Goal: Task Accomplishment & Management: Use online tool/utility

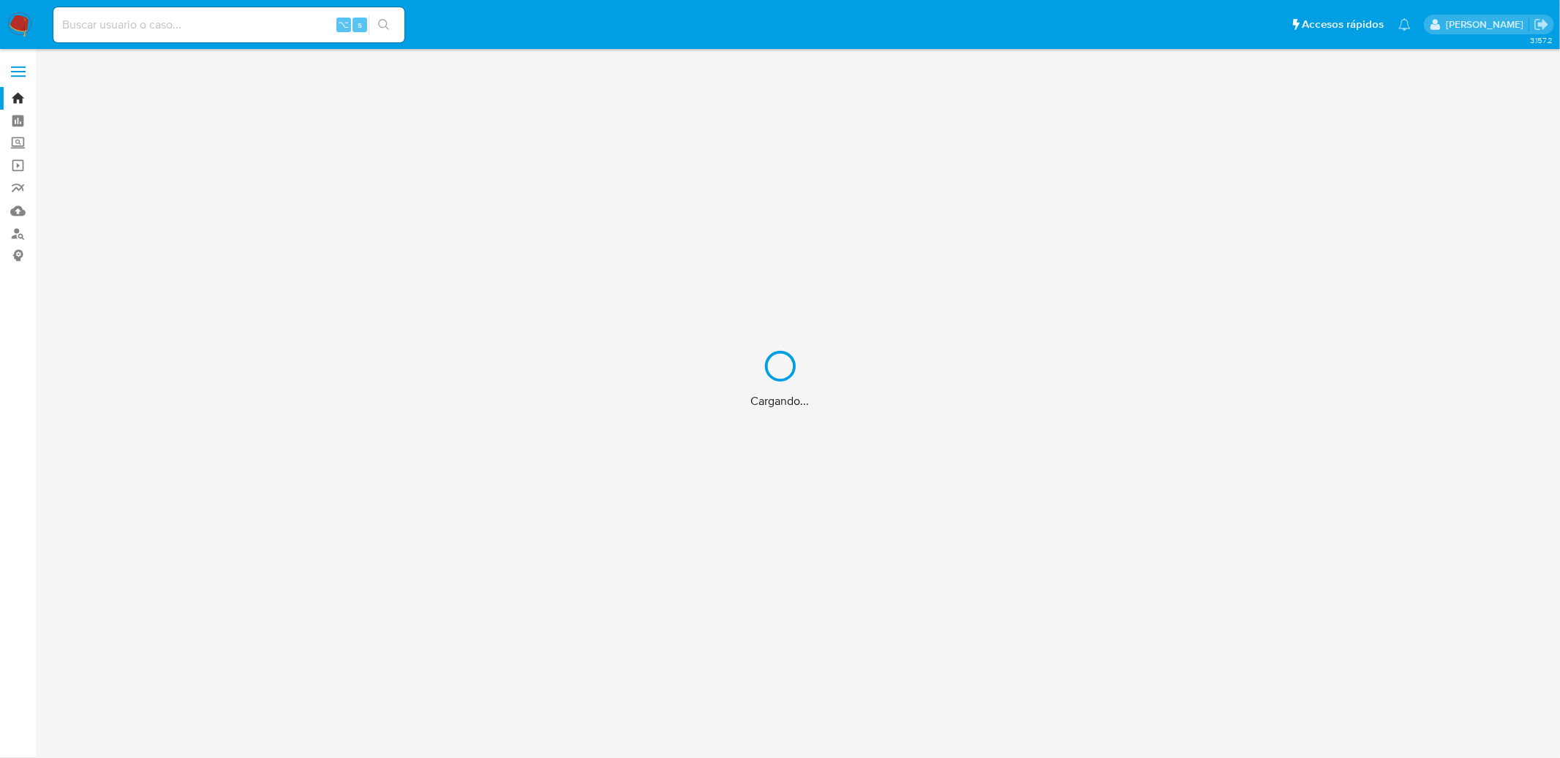
click at [327, 28] on div "Cargando..." at bounding box center [780, 379] width 1560 height 758
click at [309, 29] on div "Cargando..." at bounding box center [780, 379] width 1560 height 758
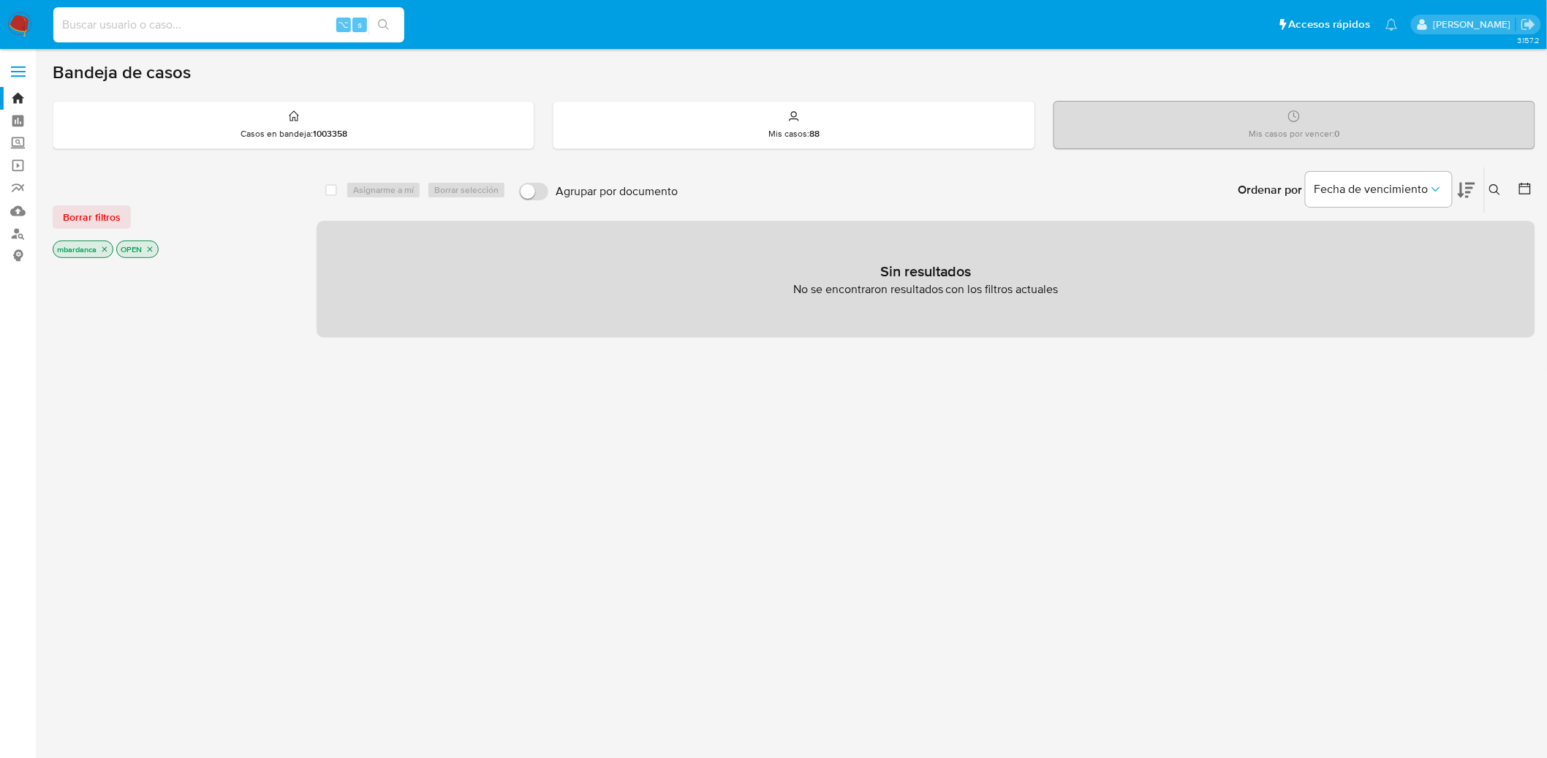
click at [208, 24] on input at bounding box center [228, 24] width 351 height 19
paste input "w5cO4lElk9JMylmJM3KfCwbC"
type input "w5cO4lElk9JMylmJM3KfCwbC"
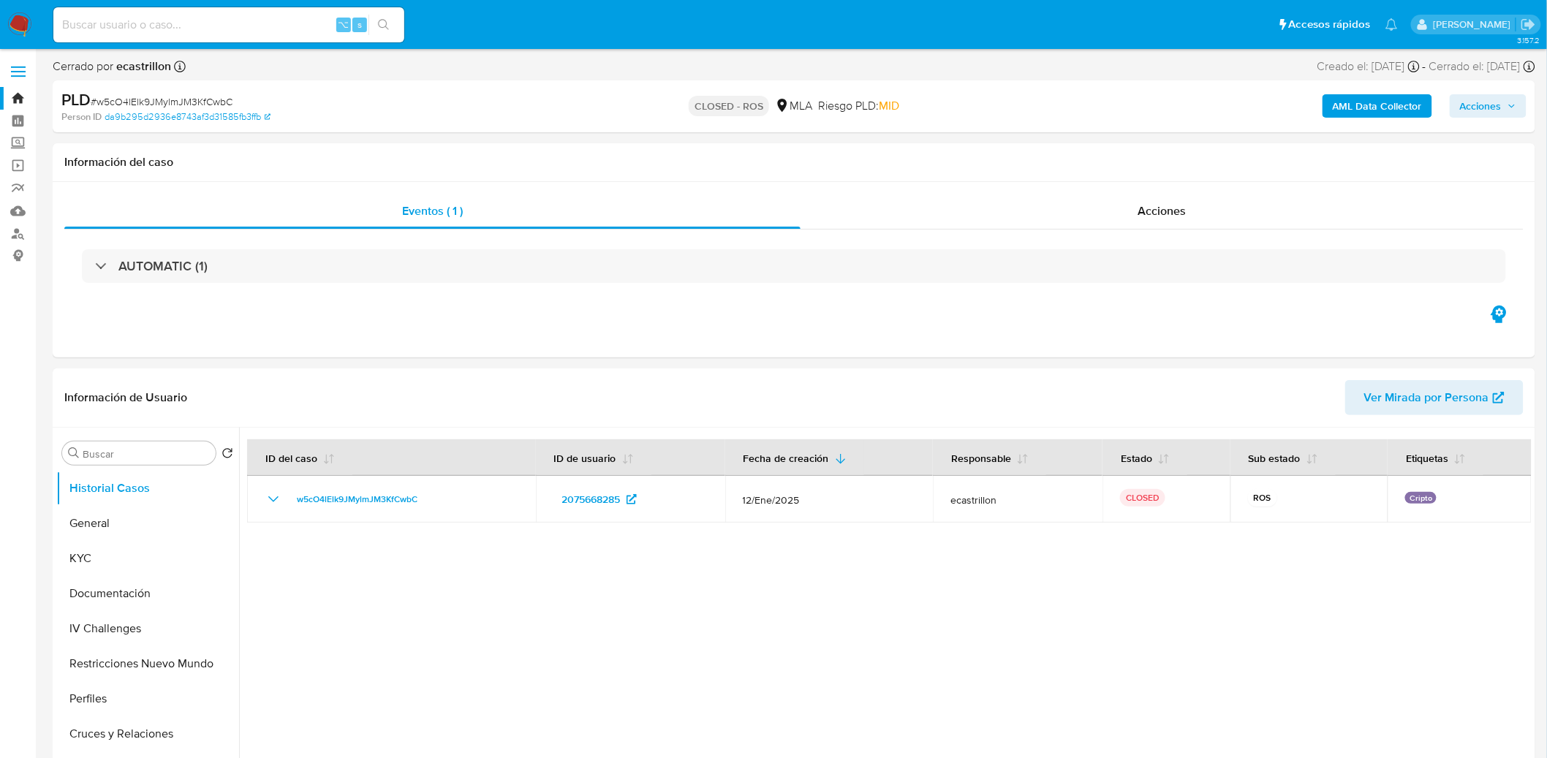
select select "10"
click at [141, 672] on button "Restricciones Nuevo Mundo" at bounding box center [141, 663] width 171 height 35
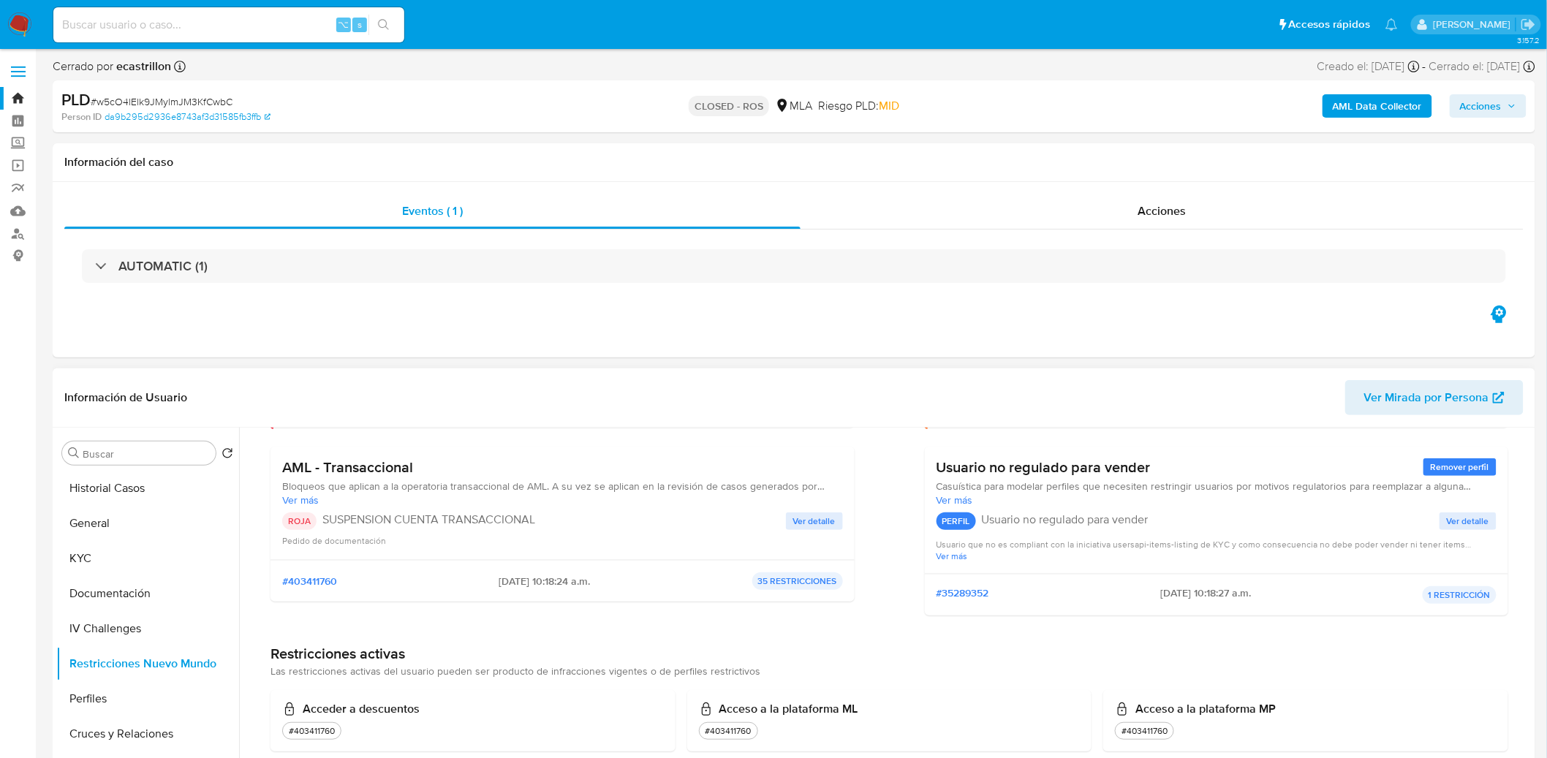
scroll to position [142, 0]
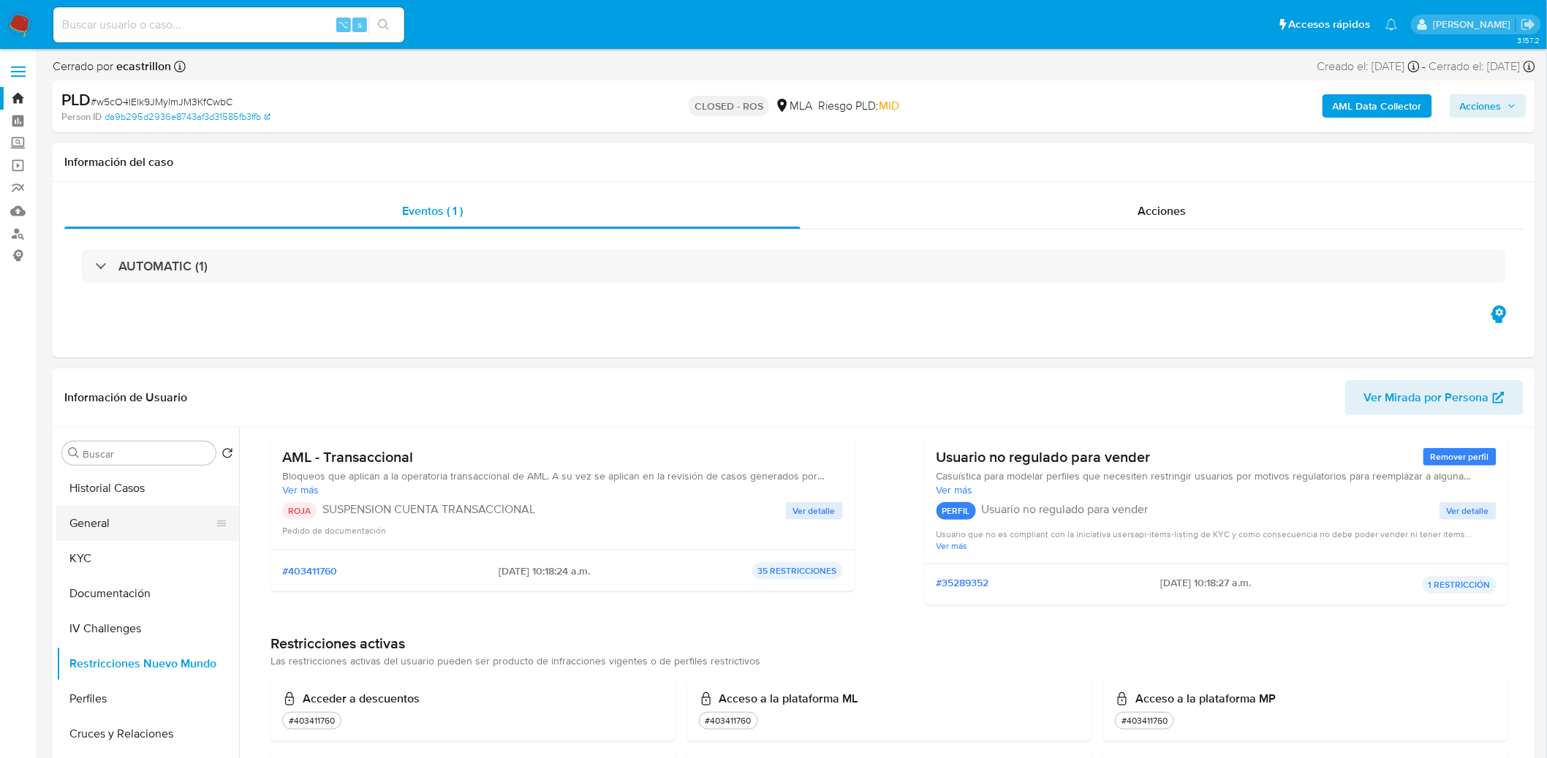
click at [180, 535] on button "General" at bounding box center [141, 523] width 171 height 35
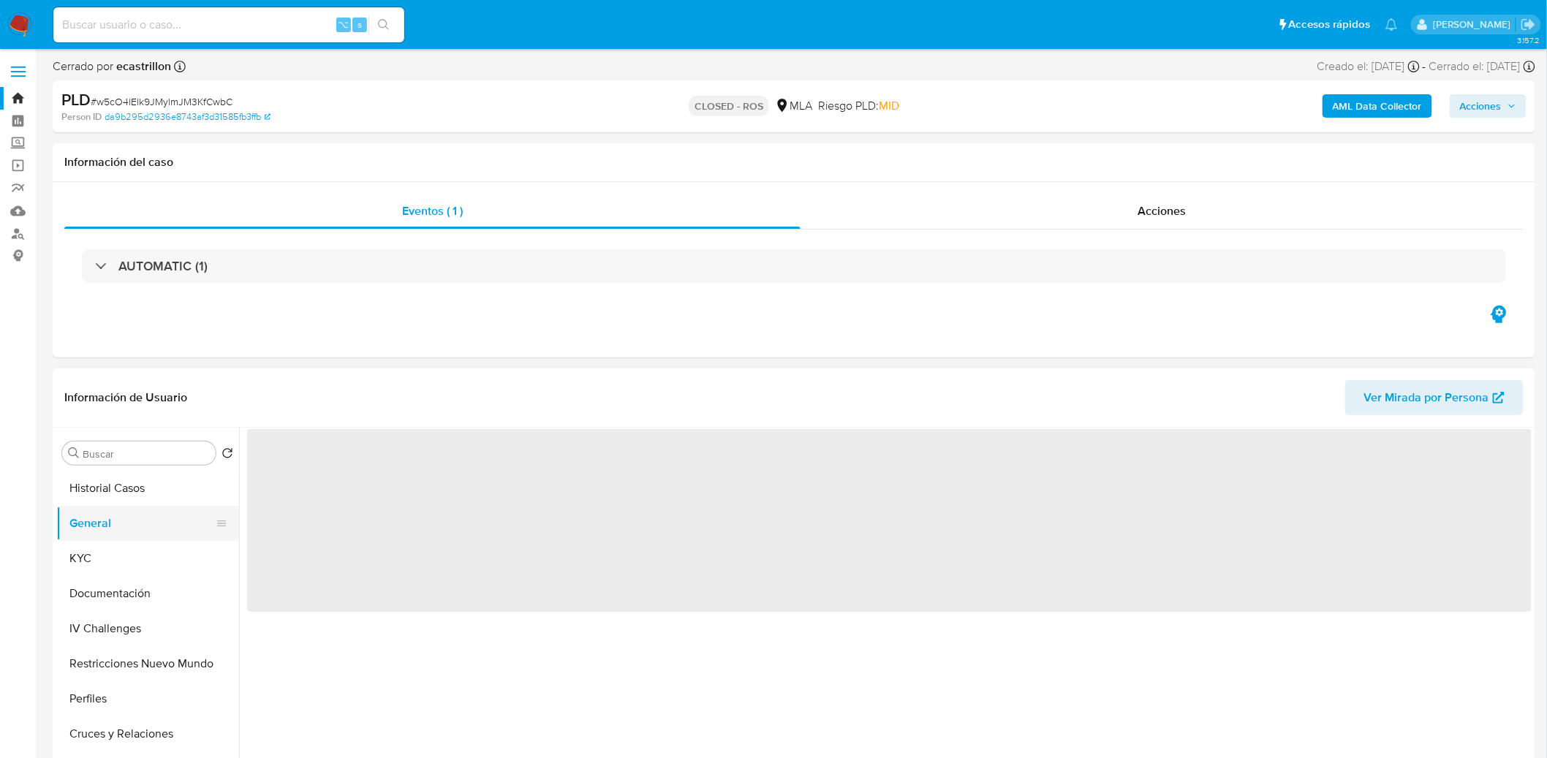
scroll to position [0, 0]
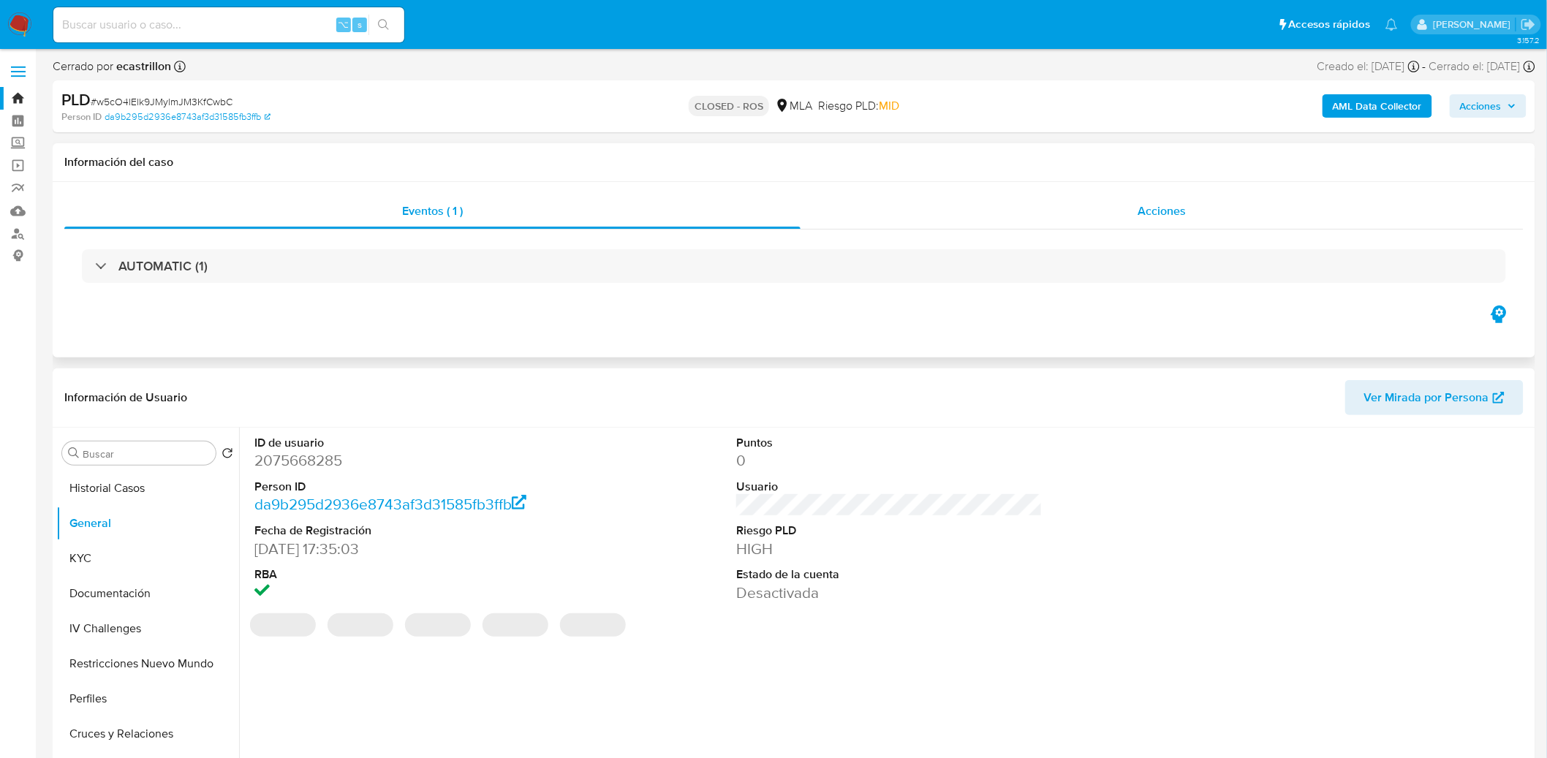
click at [1038, 194] on div "Acciones" at bounding box center [1163, 211] width 724 height 35
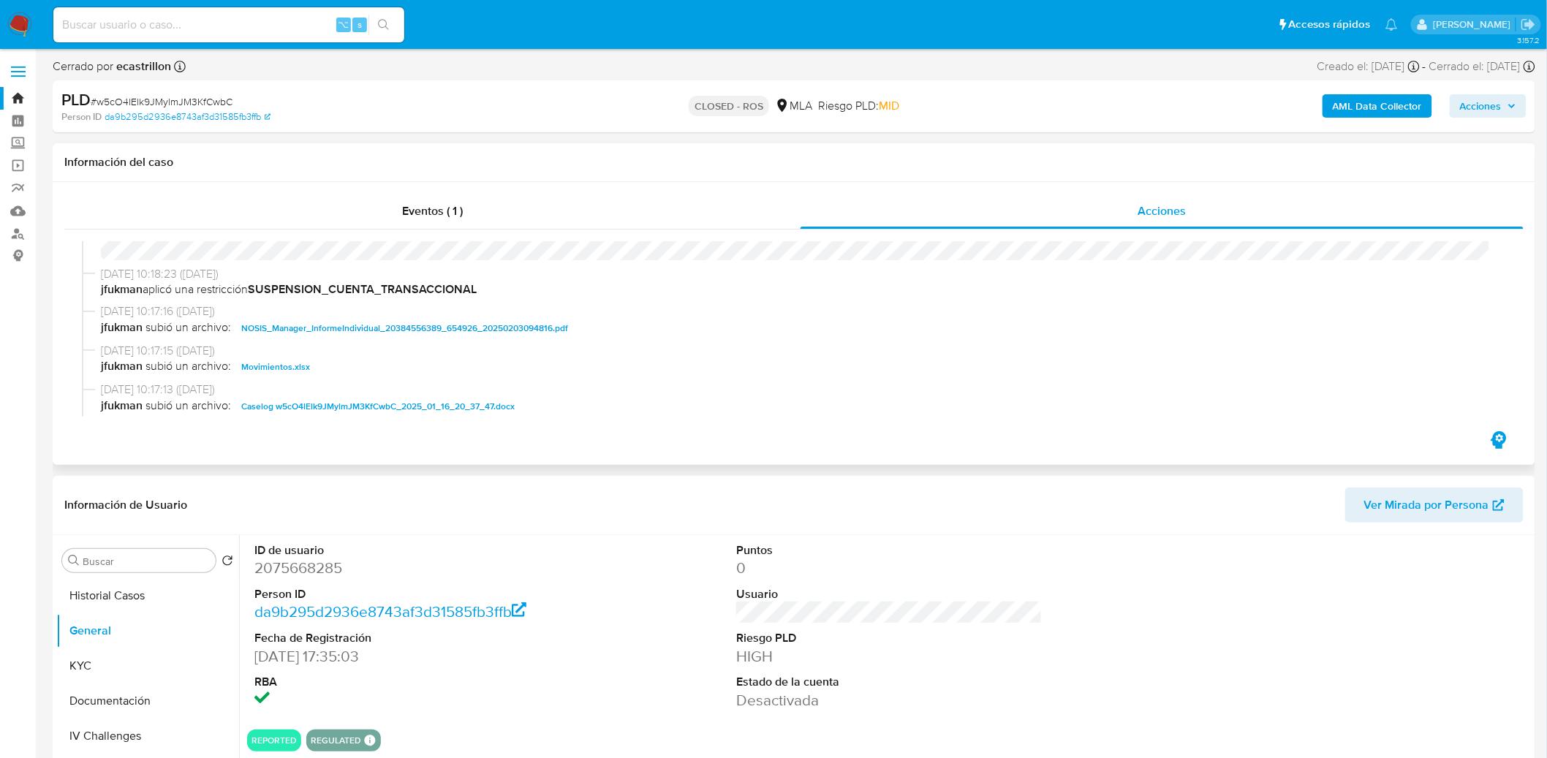
scroll to position [743, 0]
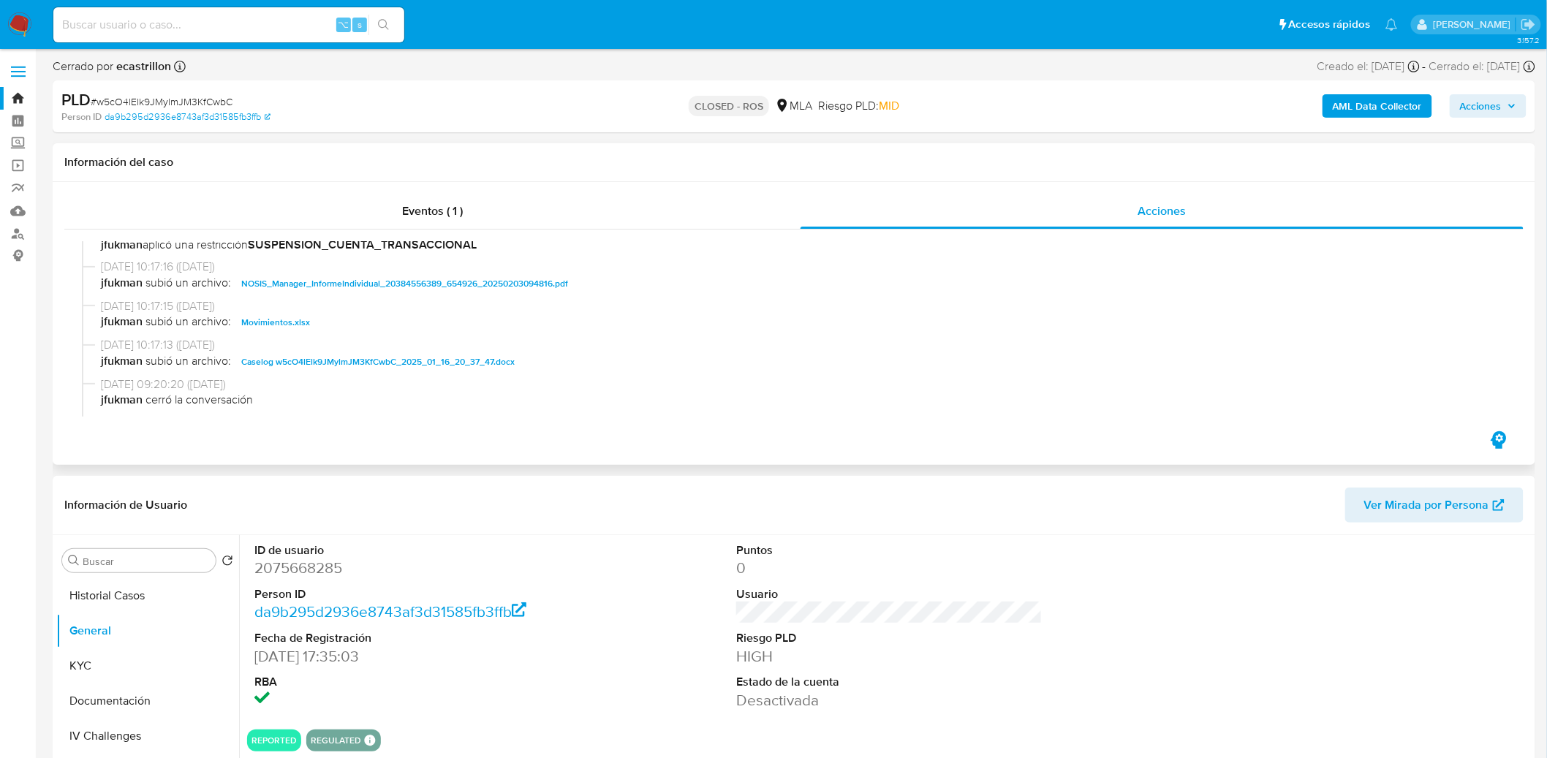
click at [435, 362] on span "Caselog w5cO4lElk9JMylmJM3KfCwbC_2025_01_16_20_37_47.docx" at bounding box center [377, 362] width 273 height 18
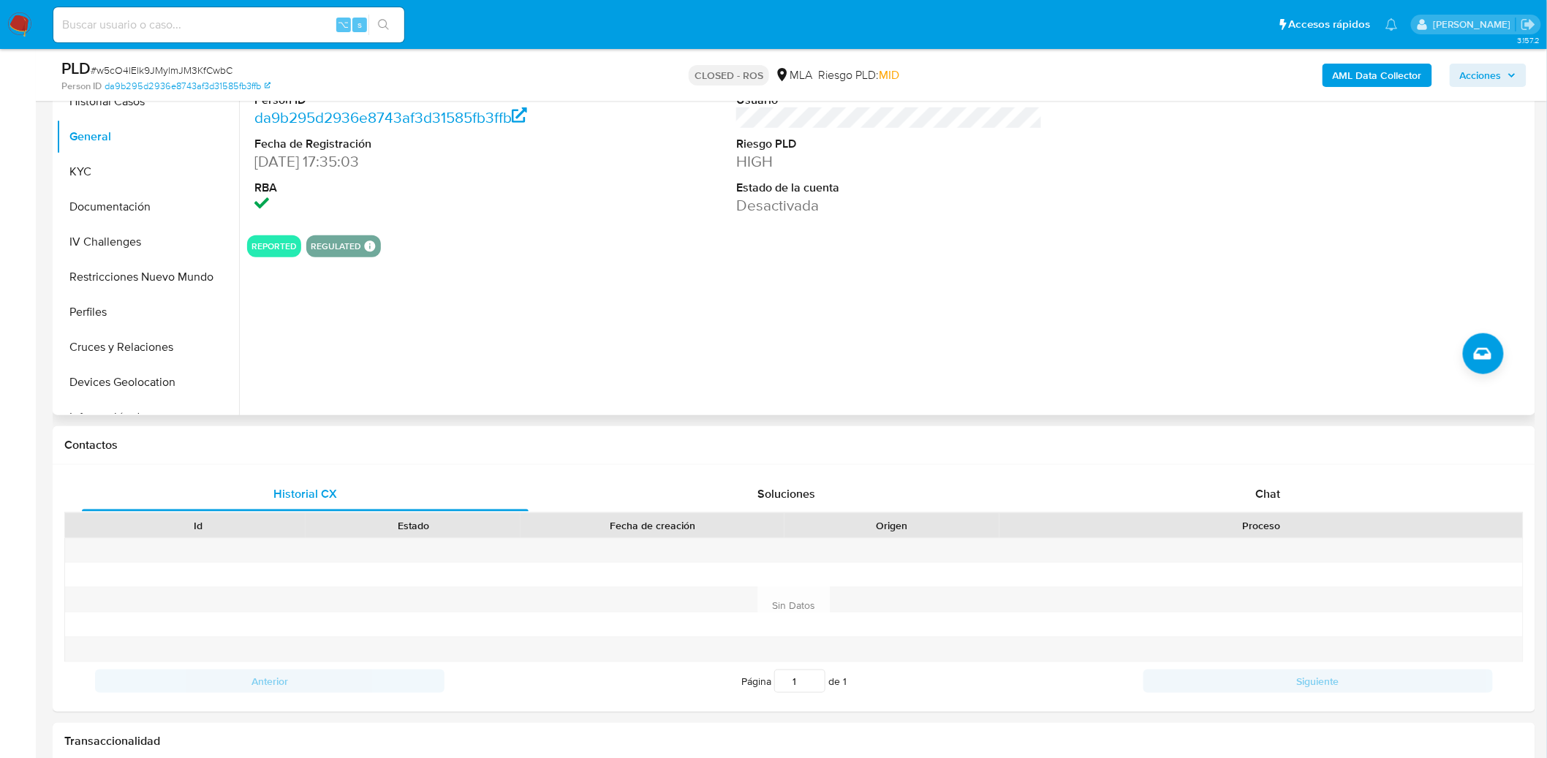
scroll to position [0, 0]
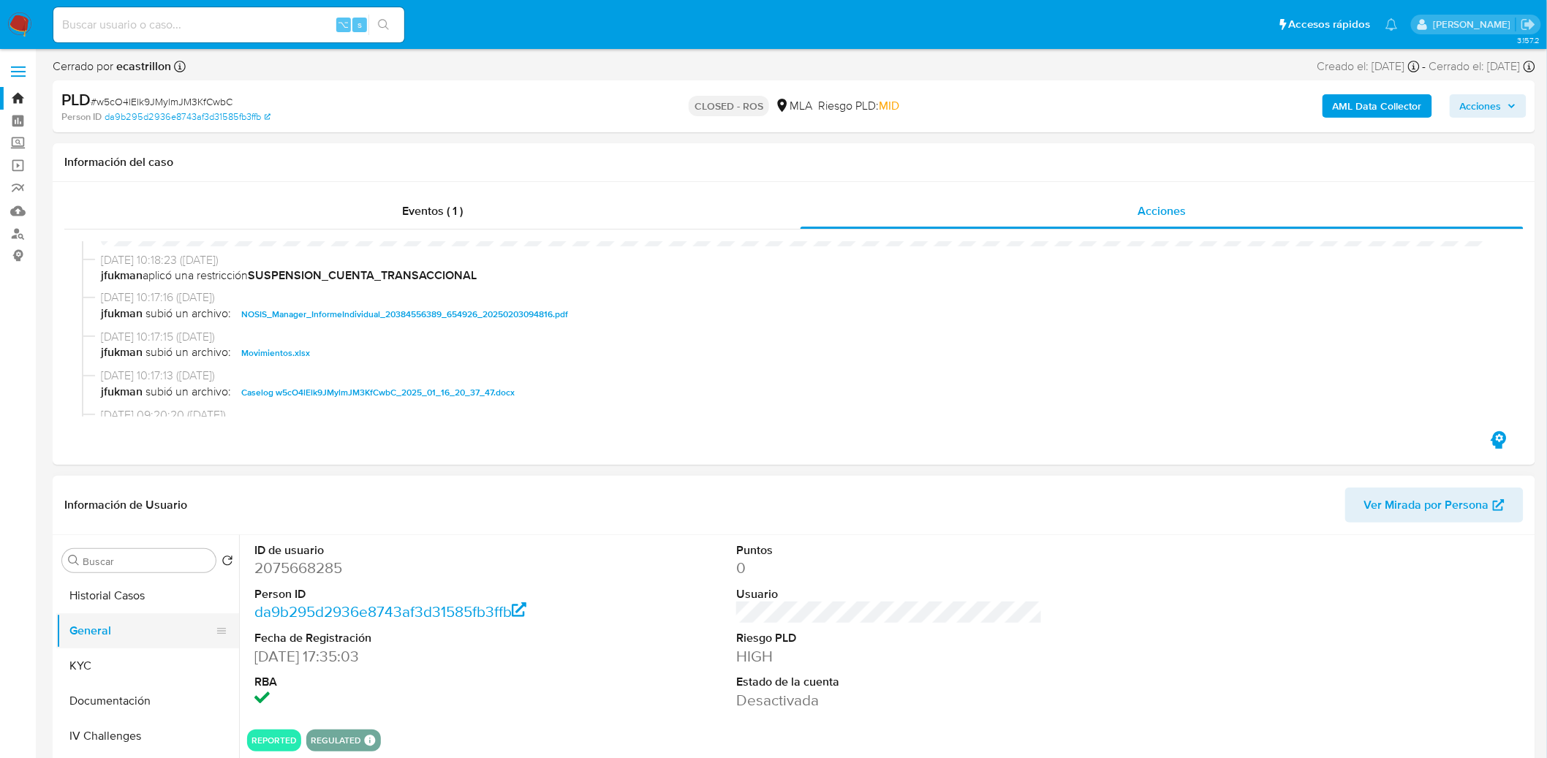
click at [121, 641] on button "General" at bounding box center [141, 630] width 171 height 35
click at [121, 644] on button "General" at bounding box center [141, 630] width 171 height 35
click at [122, 648] on button "General" at bounding box center [141, 630] width 171 height 35
click at [124, 653] on button "KYC" at bounding box center [141, 666] width 171 height 35
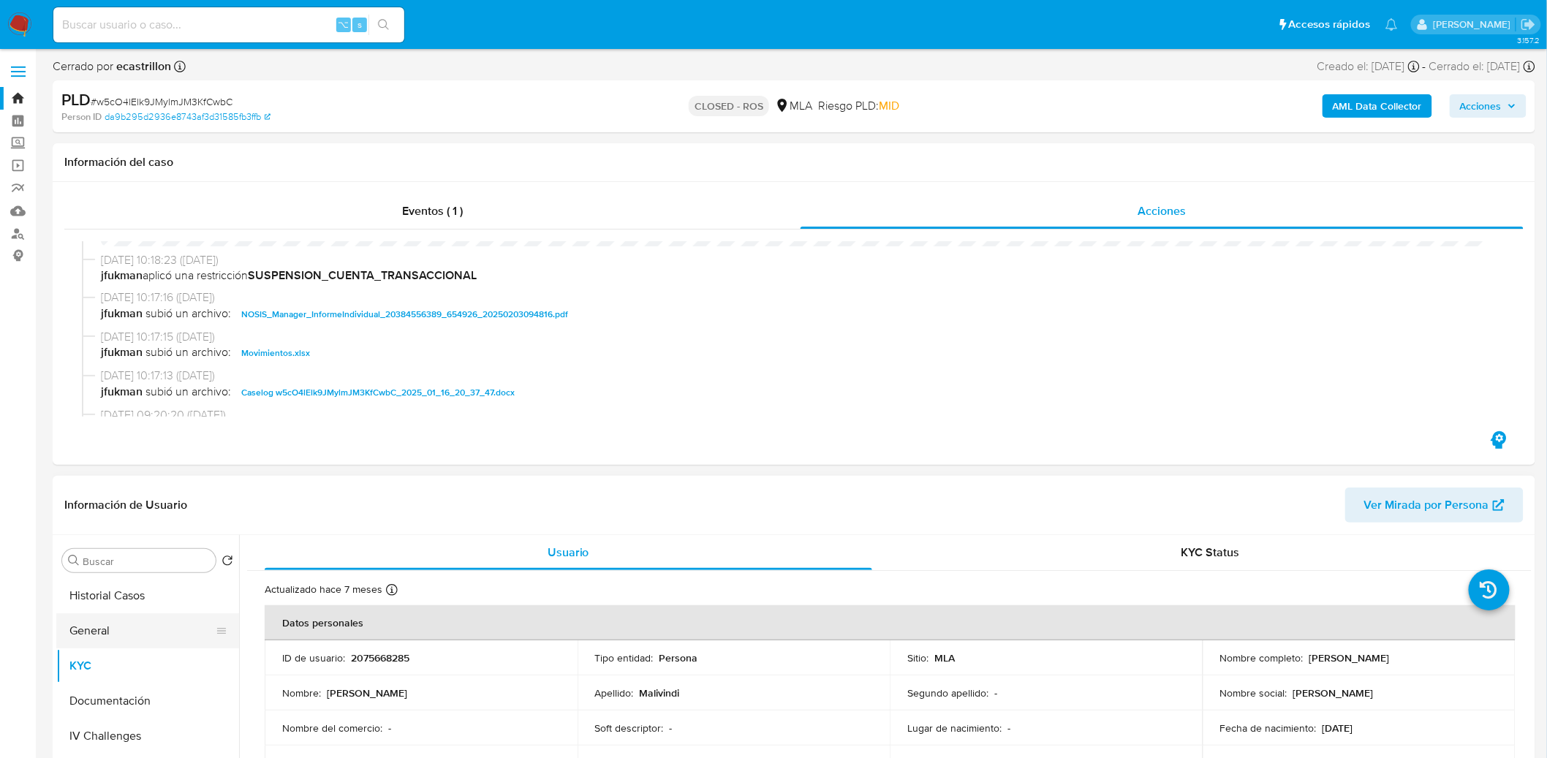
click at [143, 635] on button "General" at bounding box center [141, 630] width 171 height 35
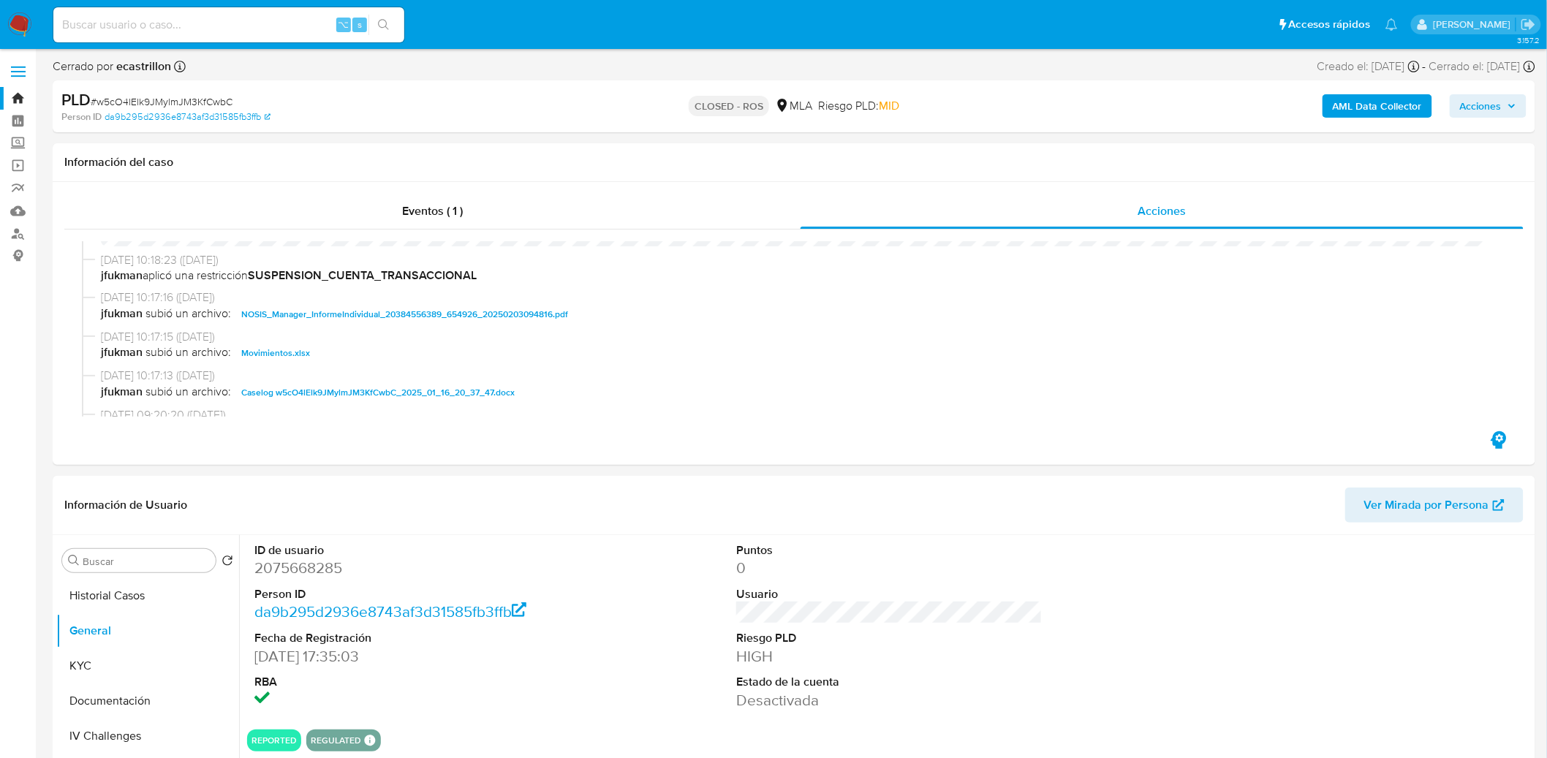
scroll to position [712, 0]
